Goal: Navigation & Orientation: Find specific page/section

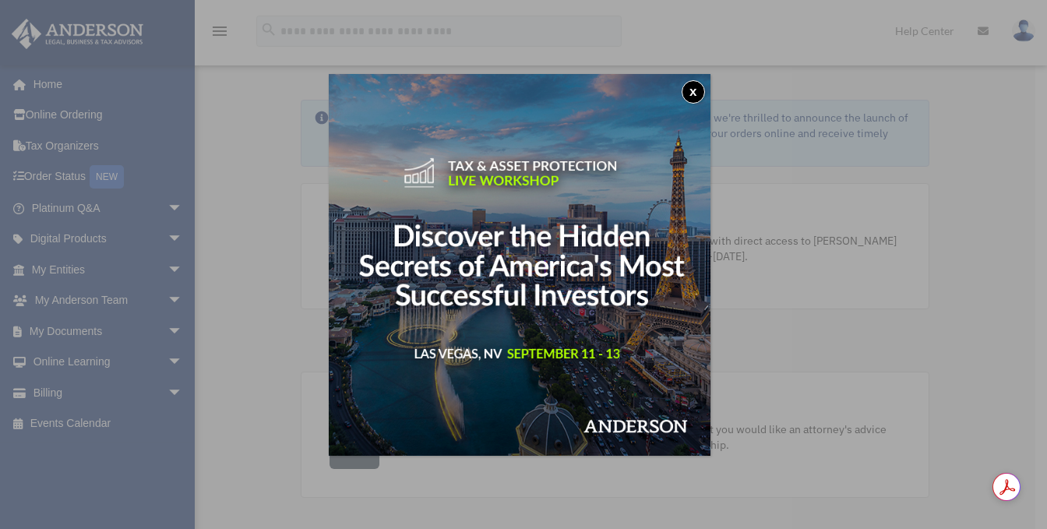
click at [697, 90] on button "x" at bounding box center [693, 91] width 23 height 23
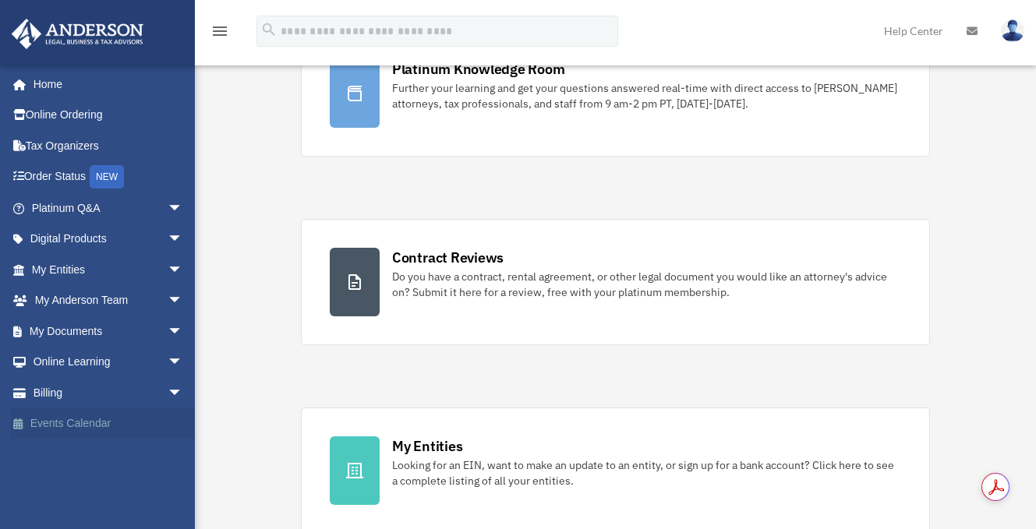
scroll to position [143, 0]
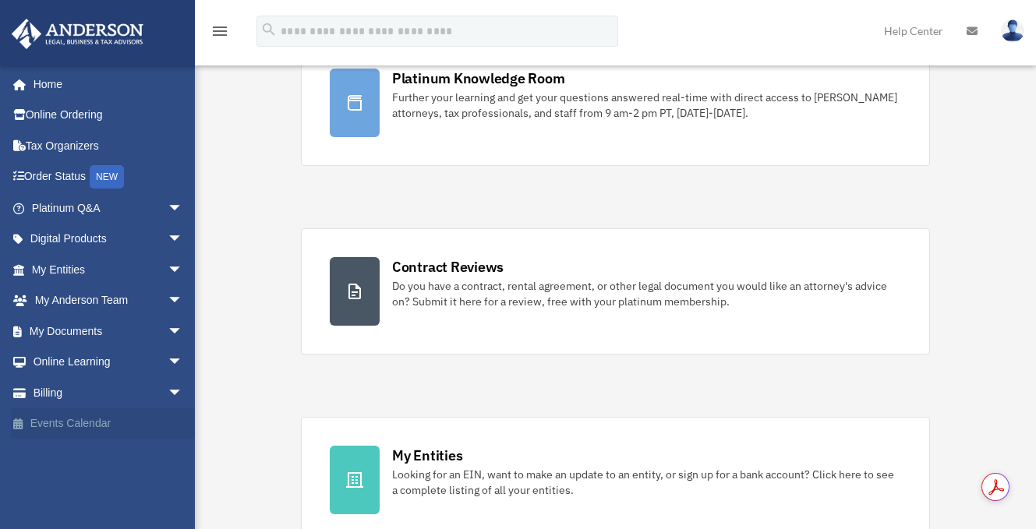
click at [112, 415] on link "Events Calendar" at bounding box center [109, 423] width 196 height 31
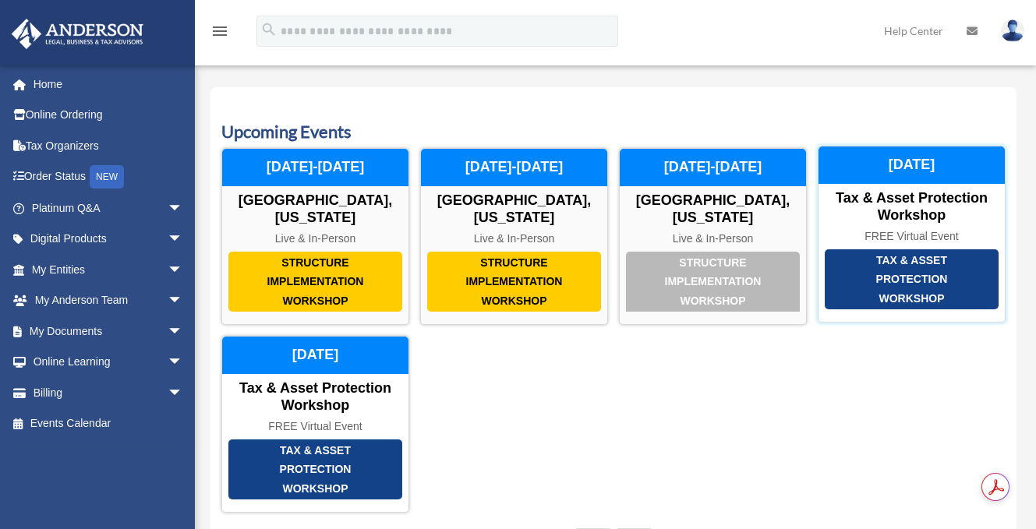
click at [911, 165] on div "[DATE]" at bounding box center [911, 165] width 186 height 37
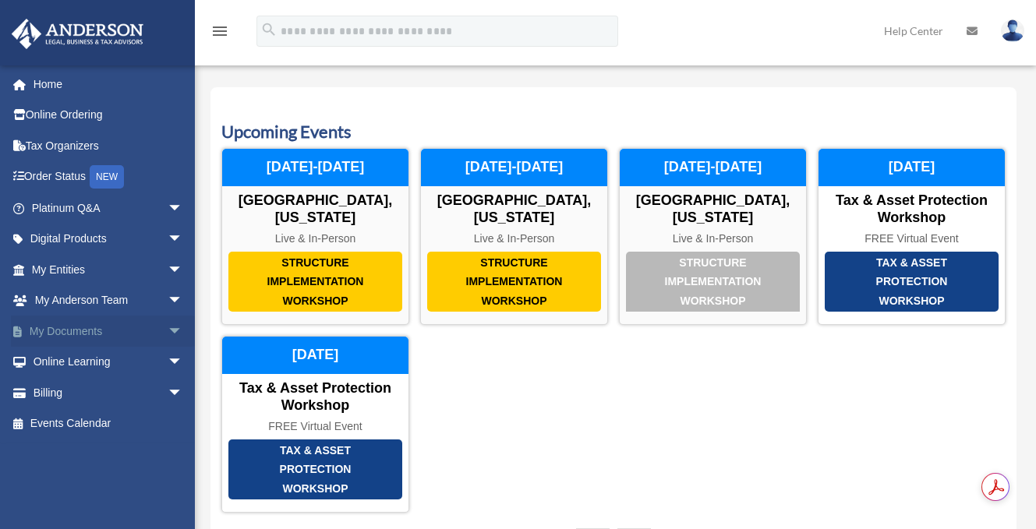
click at [168, 331] on span "arrow_drop_down" at bounding box center [183, 332] width 31 height 32
click at [68, 362] on link "Box" at bounding box center [114, 362] width 185 height 31
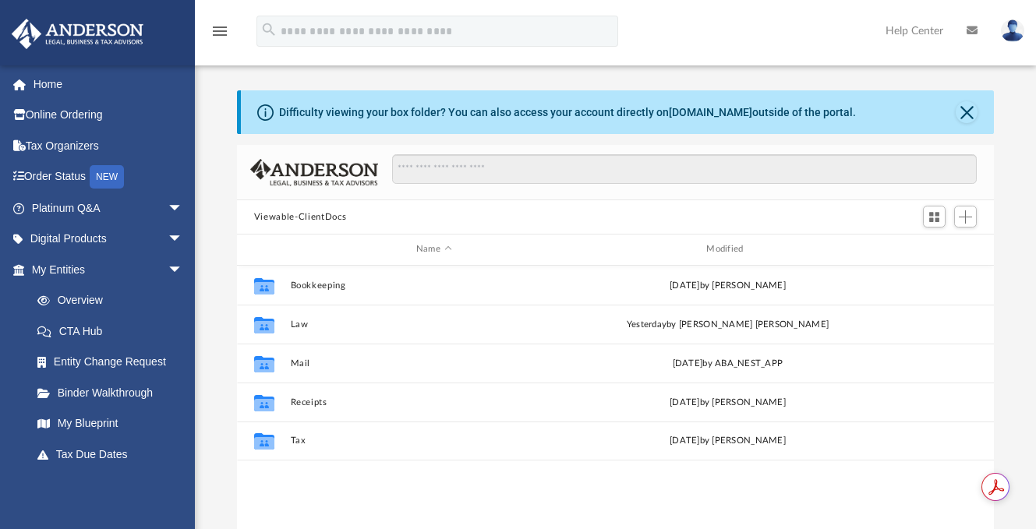
scroll to position [342, 745]
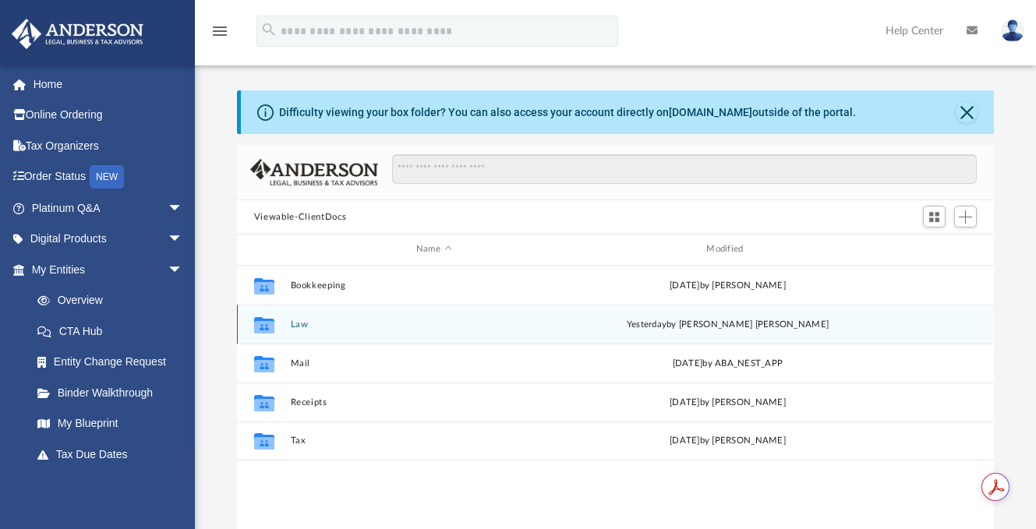
click at [296, 321] on button "Law" at bounding box center [433, 325] width 287 height 10
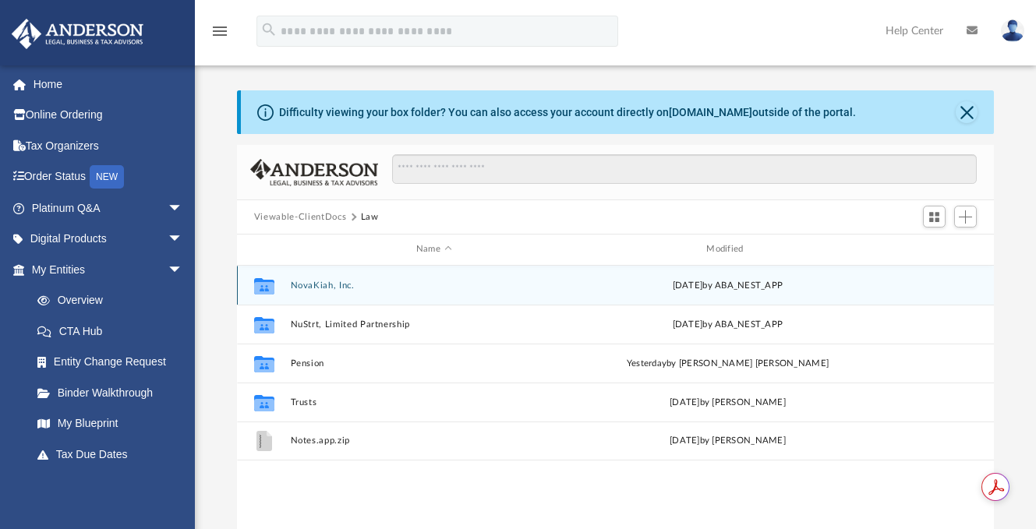
click at [324, 284] on button "NovaKiah, Inc." at bounding box center [433, 286] width 287 height 10
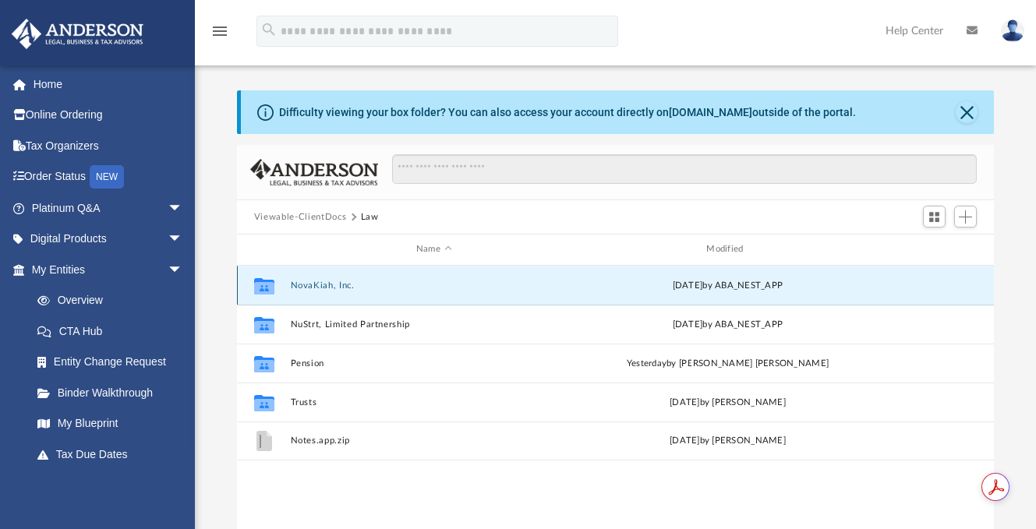
click at [324, 284] on button "NovaKiah, Inc." at bounding box center [433, 286] width 287 height 10
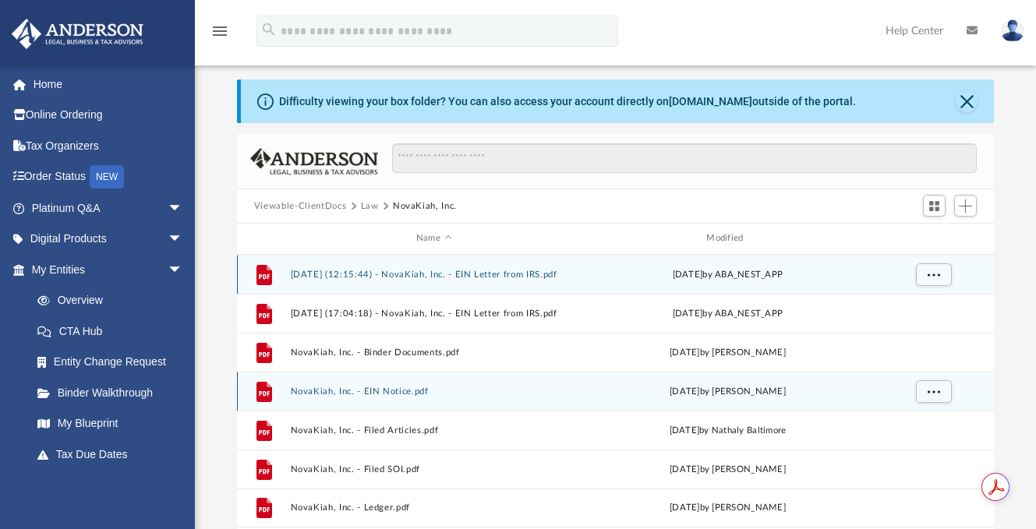
scroll to position [0, 0]
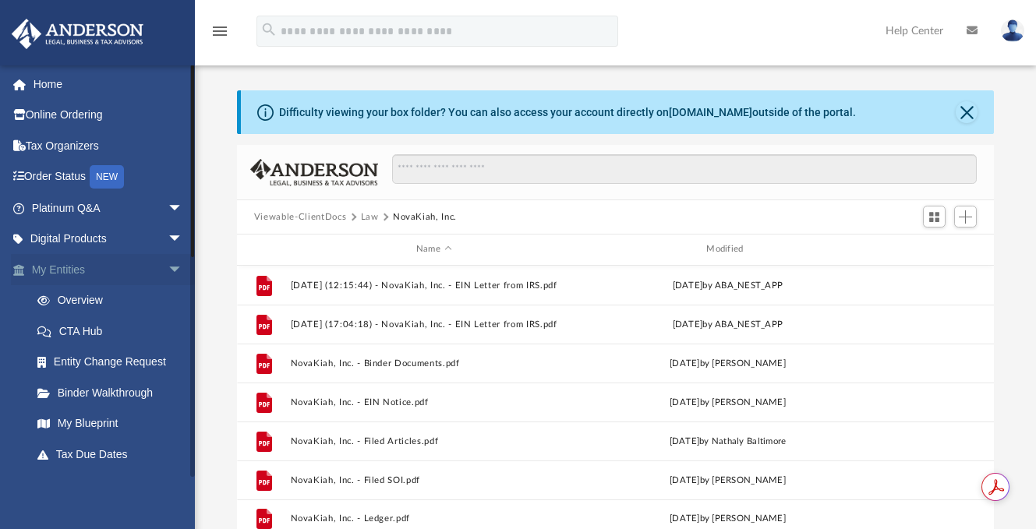
click at [168, 269] on span "arrow_drop_down" at bounding box center [183, 270] width 31 height 32
click at [168, 269] on span "arrow_drop_up" at bounding box center [183, 270] width 31 height 32
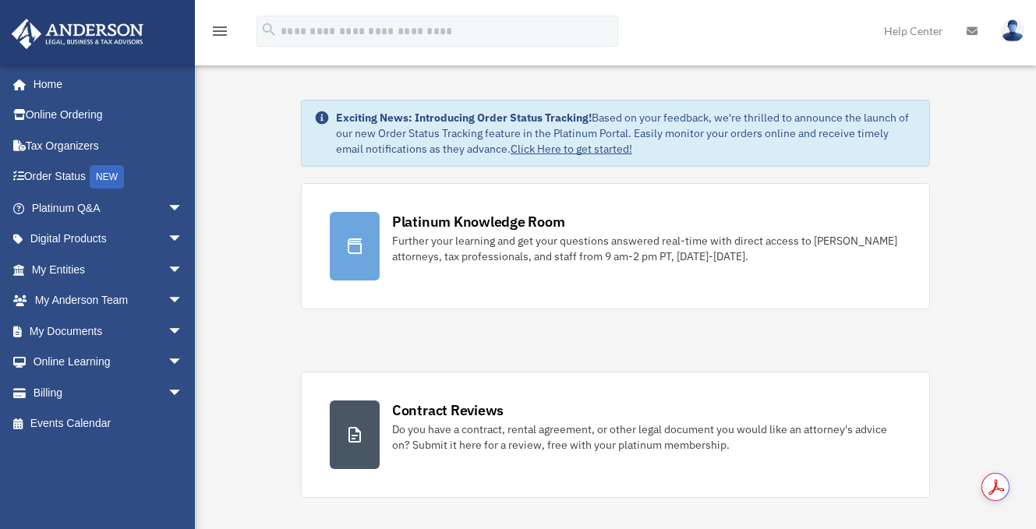
scroll to position [142, 0]
click at [168, 267] on span "arrow_drop_down" at bounding box center [183, 270] width 31 height 32
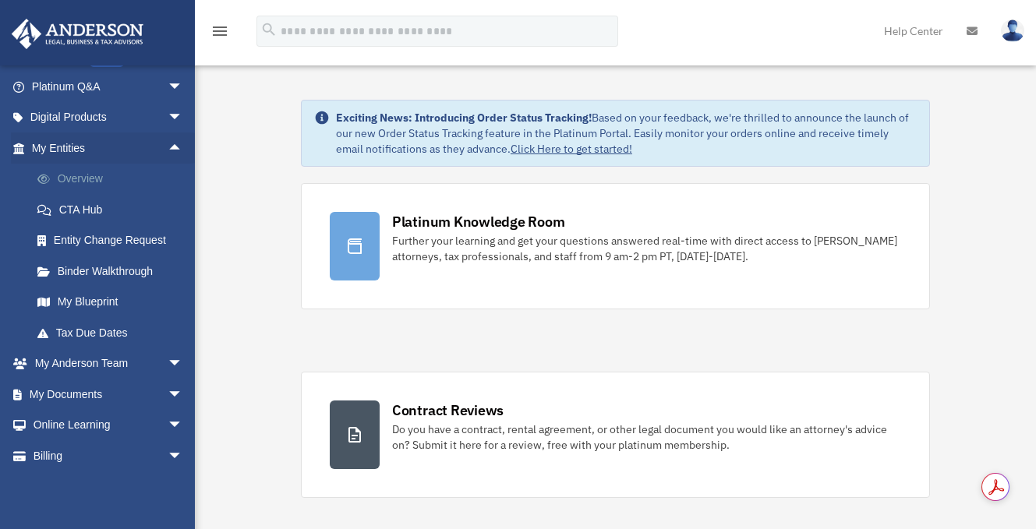
scroll to position [150, 0]
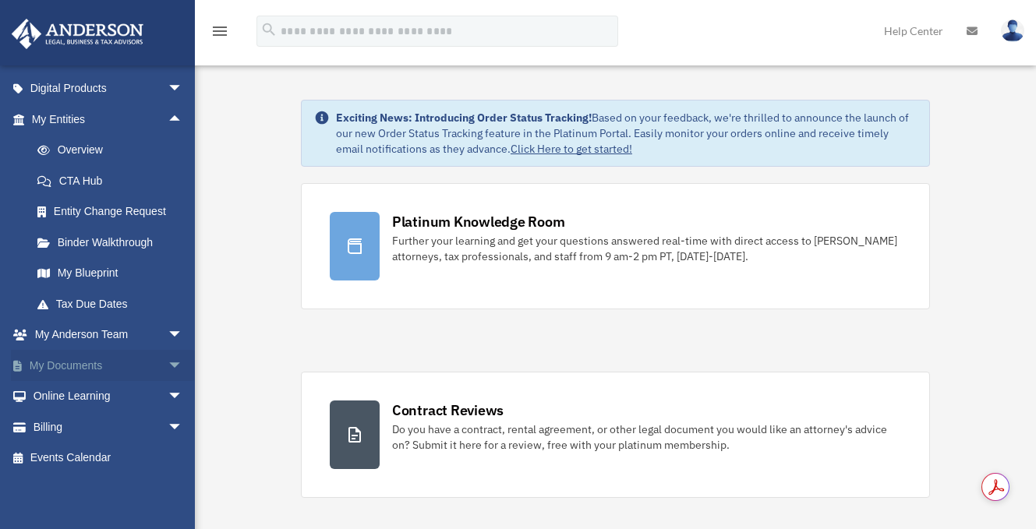
click at [168, 361] on span "arrow_drop_down" at bounding box center [183, 366] width 31 height 32
click at [84, 396] on link "Box" at bounding box center [114, 396] width 185 height 31
click at [74, 394] on link "Box" at bounding box center [114, 396] width 185 height 31
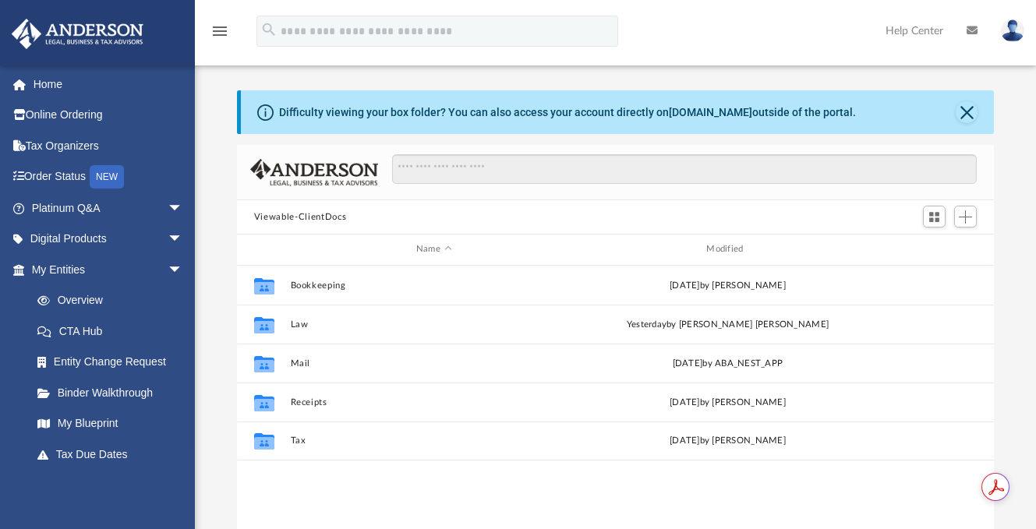
scroll to position [342, 745]
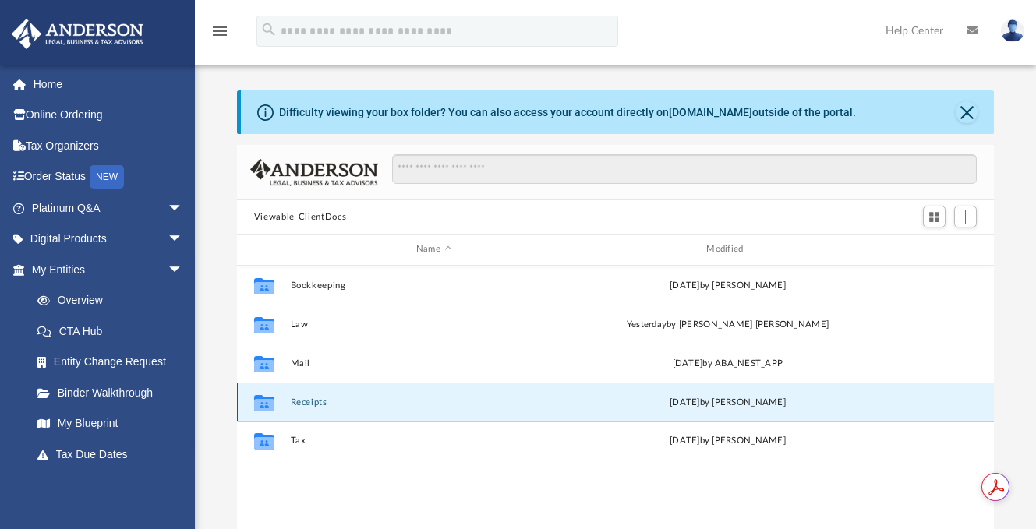
click at [306, 404] on button "Receipts" at bounding box center [433, 402] width 287 height 10
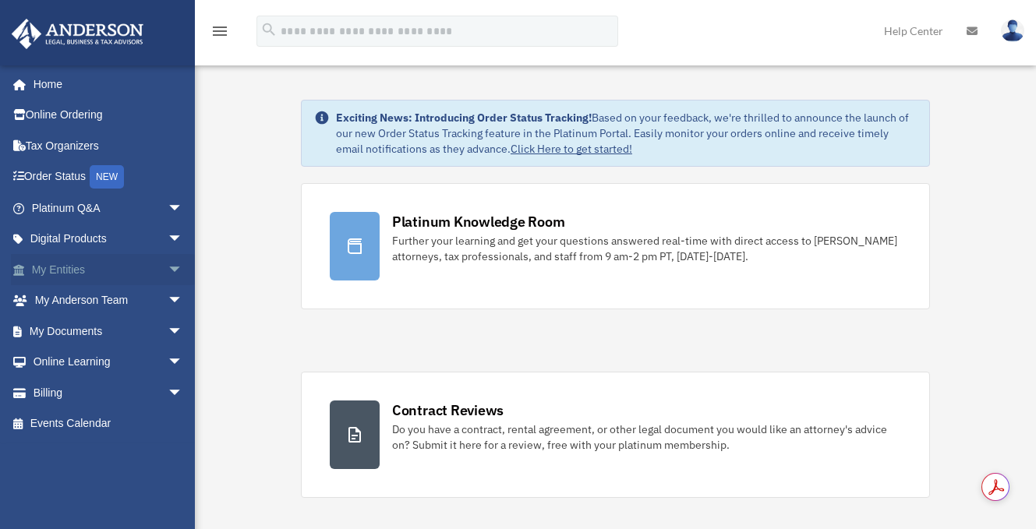
click at [168, 267] on span "arrow_drop_down" at bounding box center [183, 270] width 31 height 32
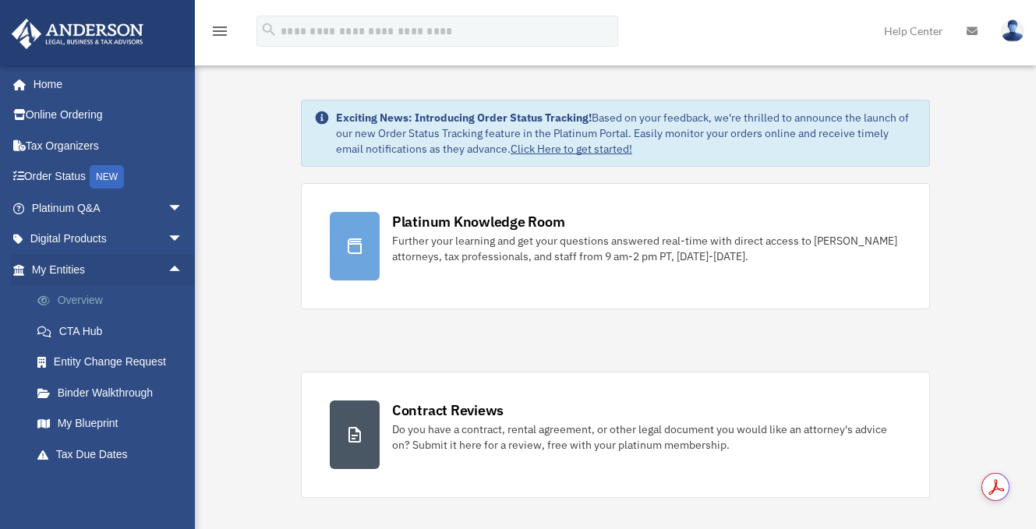
click at [93, 299] on link "Overview" at bounding box center [114, 300] width 185 height 31
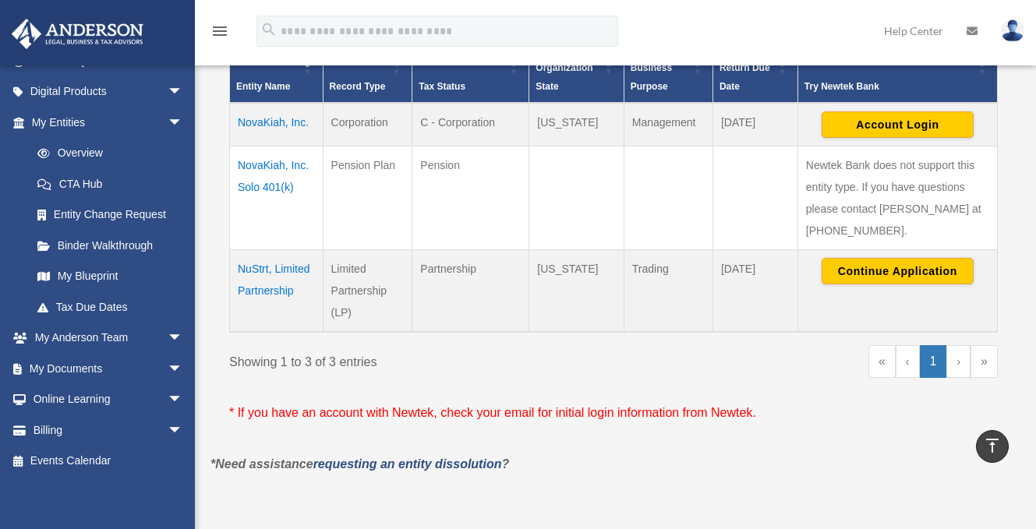
scroll to position [150, 0]
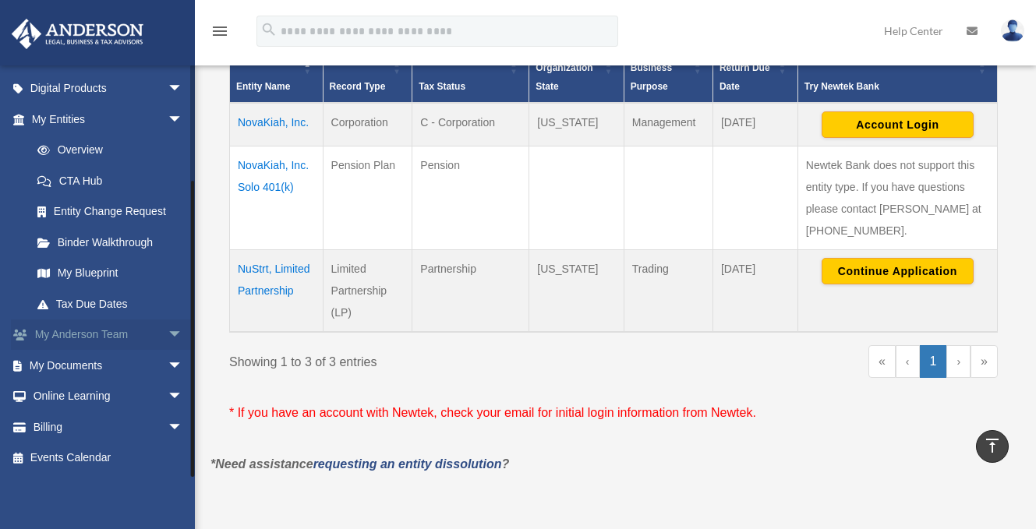
click at [168, 334] on span "arrow_drop_down" at bounding box center [183, 336] width 31 height 32
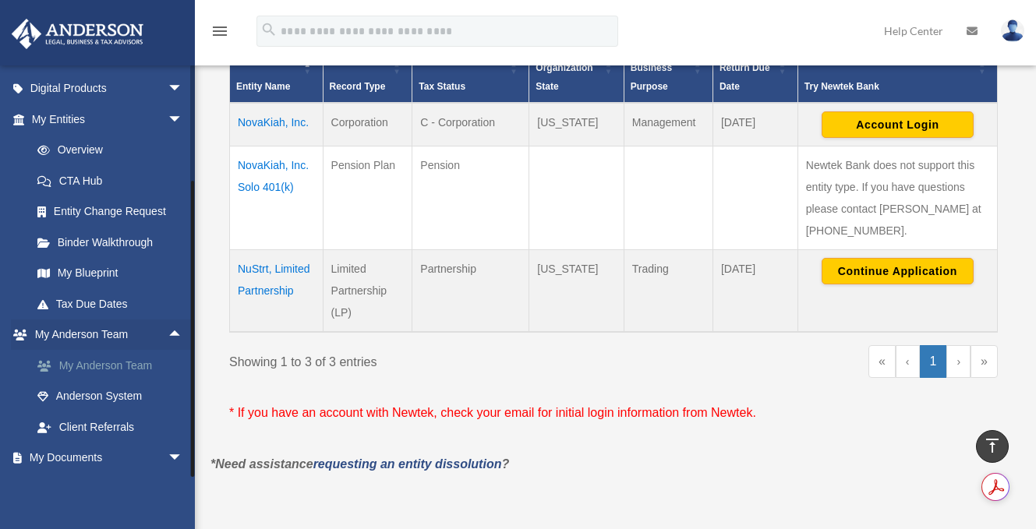
click at [137, 364] on link "My Anderson Team" at bounding box center [114, 365] width 185 height 31
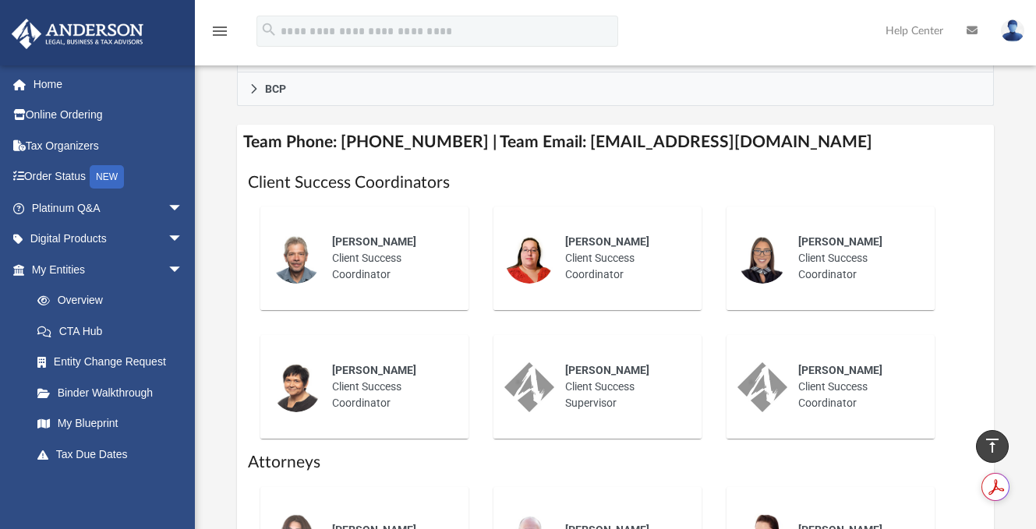
scroll to position [595, 0]
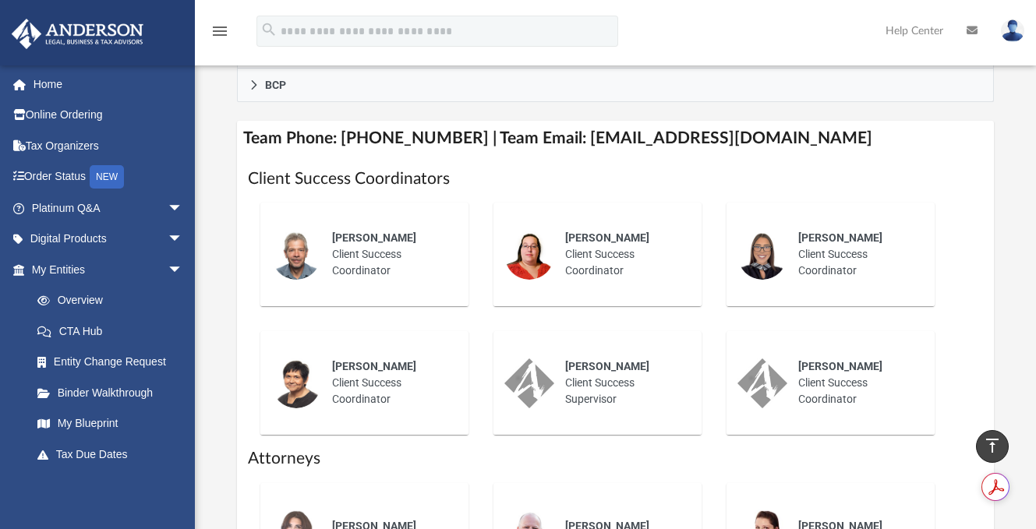
click at [379, 231] on span "[PERSON_NAME]" at bounding box center [374, 237] width 84 height 12
